Goal: Information Seeking & Learning: Learn about a topic

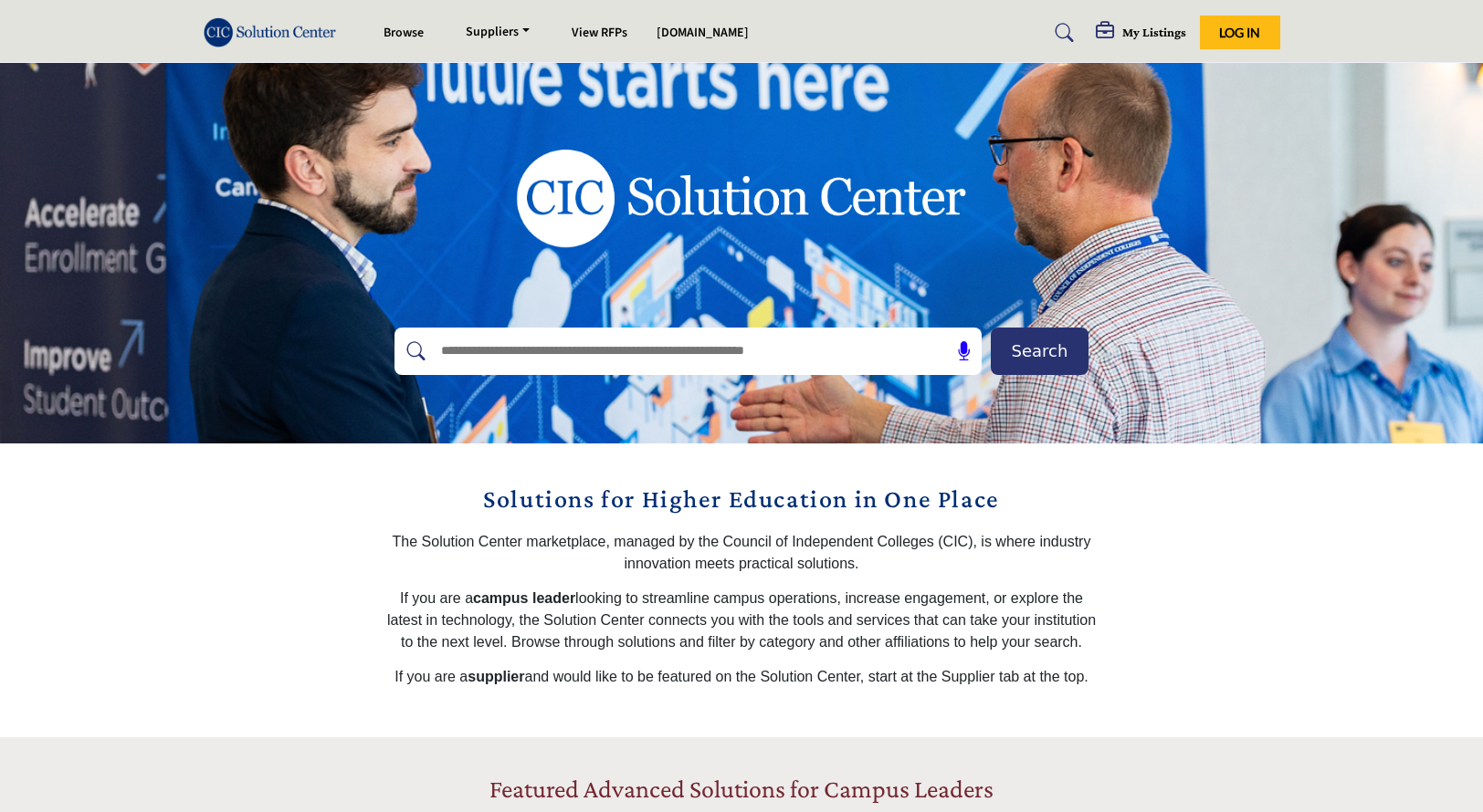
click at [624, 363] on input "text" at bounding box center [648, 352] width 435 height 27
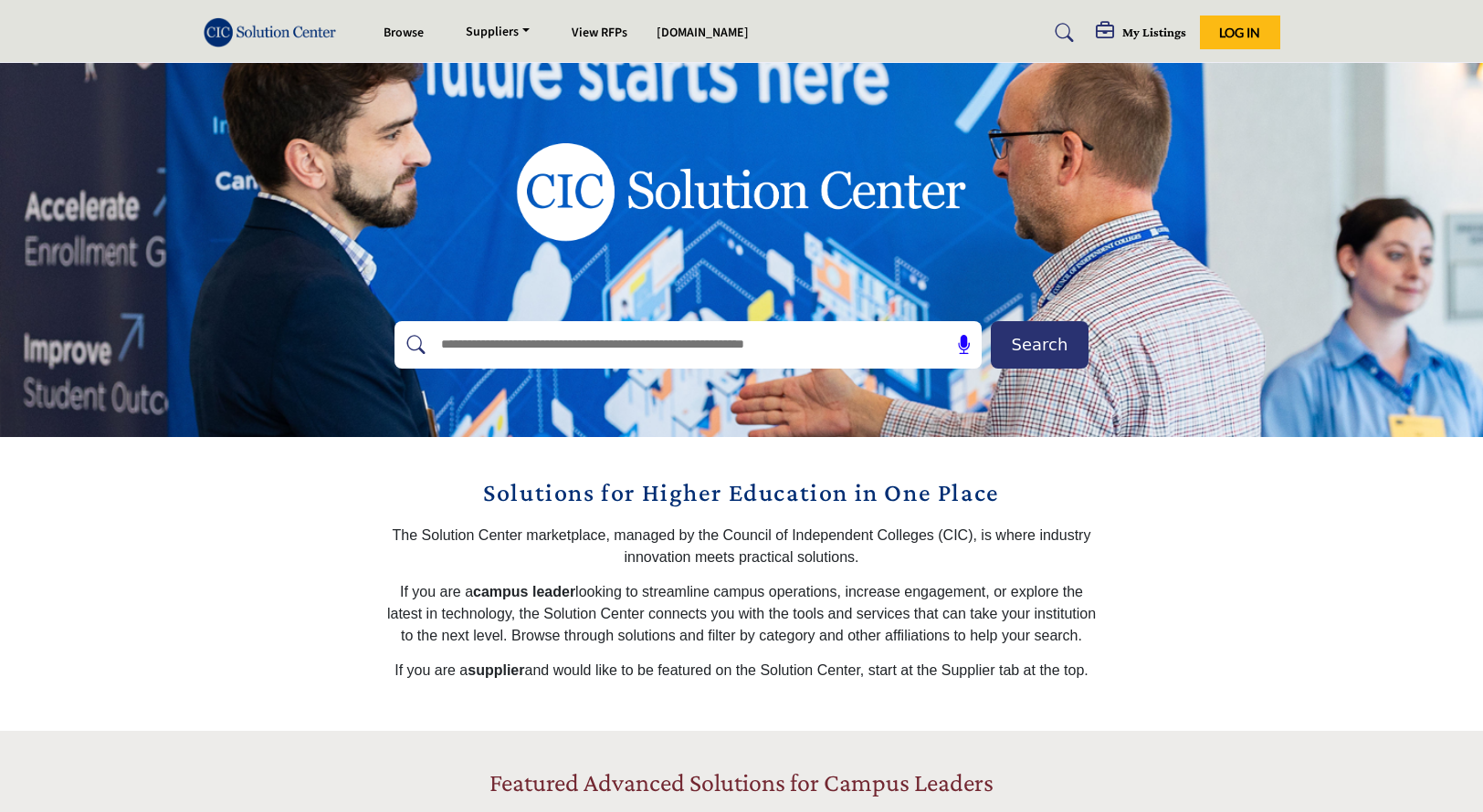
scroll to position [63, 0]
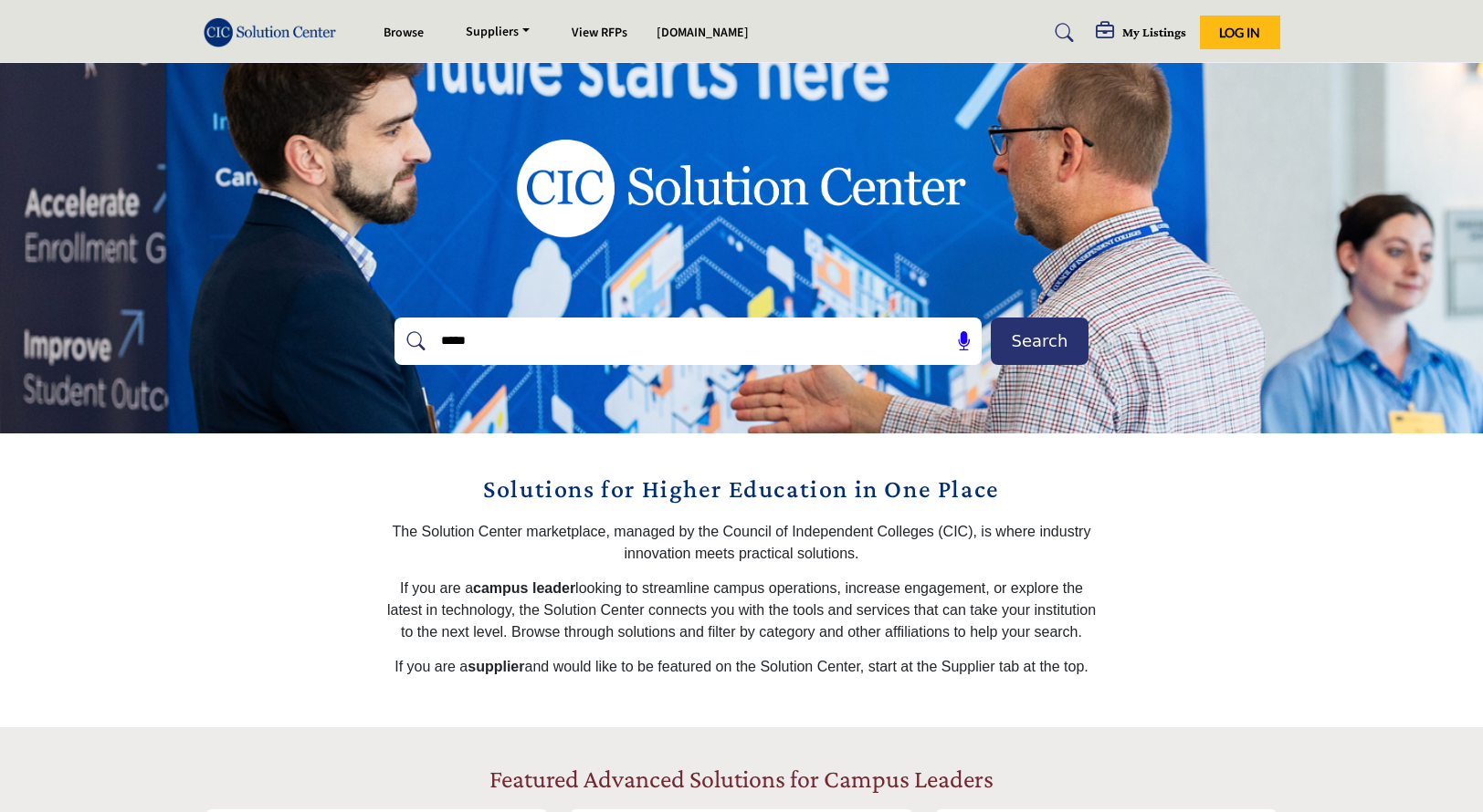
type input "*****"
click at [990, 318] on button "Search" at bounding box center [1039, 341] width 98 height 48
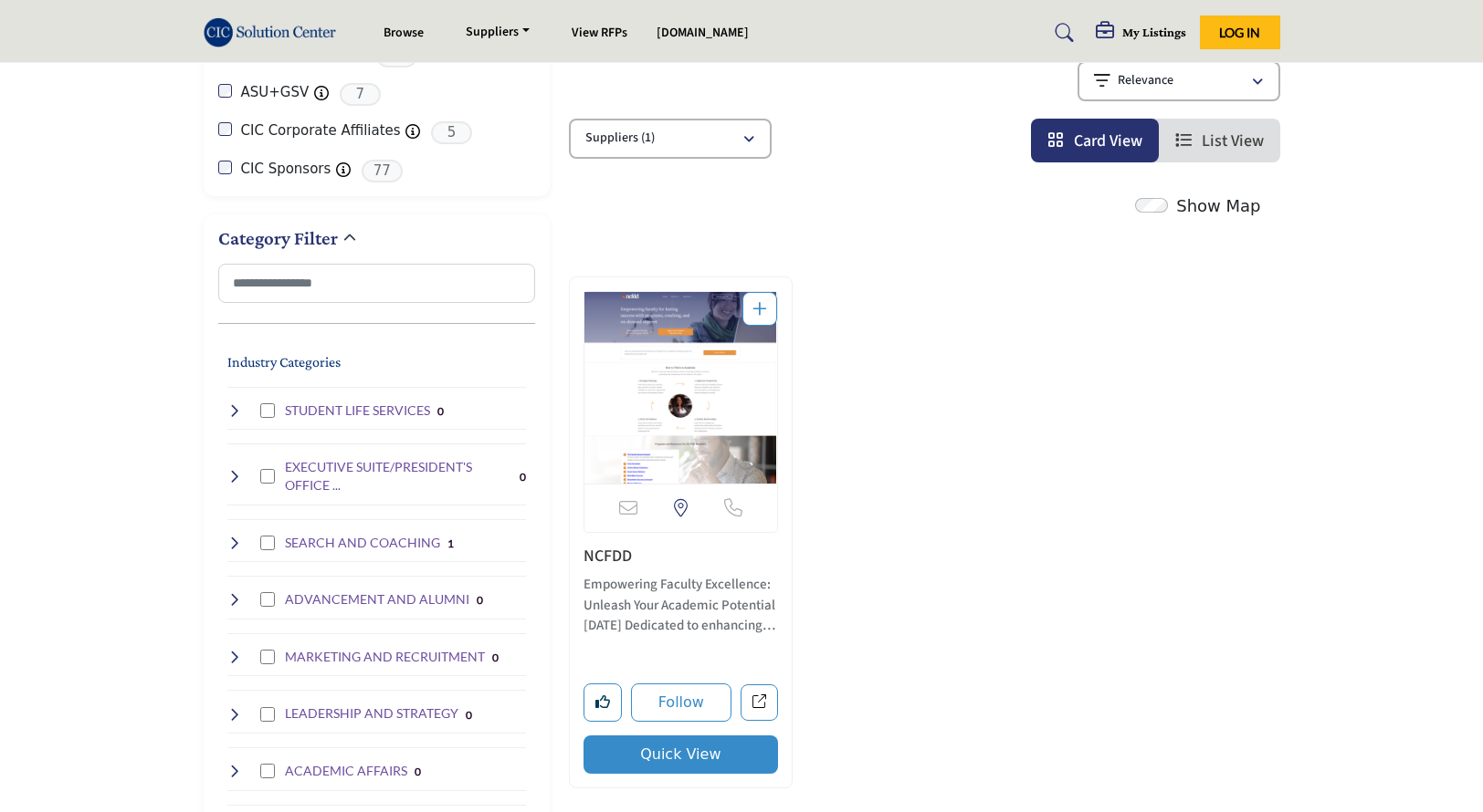
scroll to position [262, 0]
click at [649, 595] on p "Empowering Faculty Excellence: Unleash Your Academic Potential Today Dedicated …" at bounding box center [681, 605] width 196 height 63
click at [613, 550] on link "NCFDD" at bounding box center [607, 554] width 48 height 22
